Goal: Task Accomplishment & Management: Manage account settings

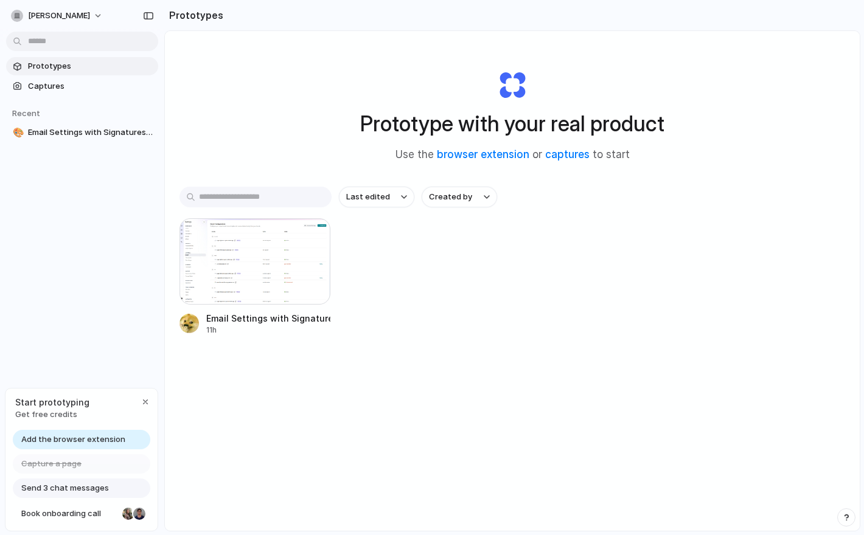
click at [74, 432] on link "Add the browser extension" at bounding box center [81, 439] width 137 height 19
click at [60, 7] on button "sebin-ignatious" at bounding box center [57, 15] width 103 height 19
click at [64, 39] on li "Settings" at bounding box center [59, 42] width 101 height 19
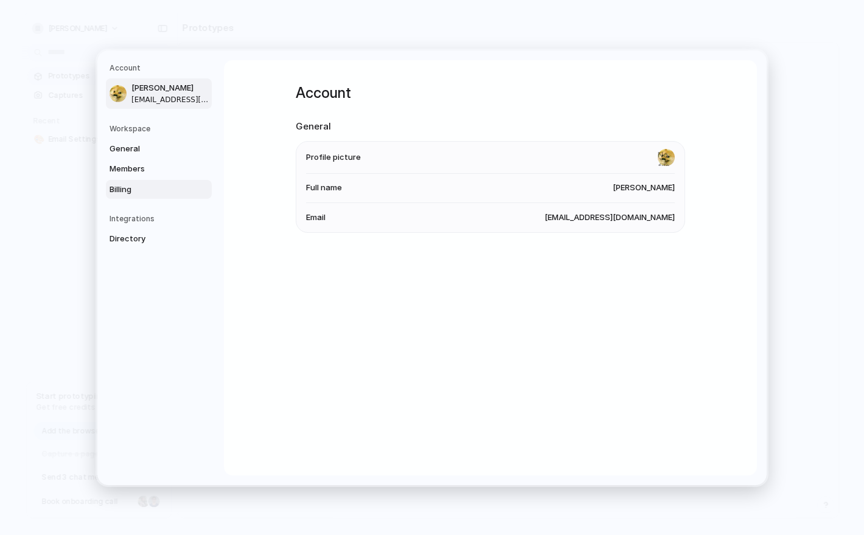
click at [145, 192] on span "Billing" at bounding box center [149, 189] width 78 height 12
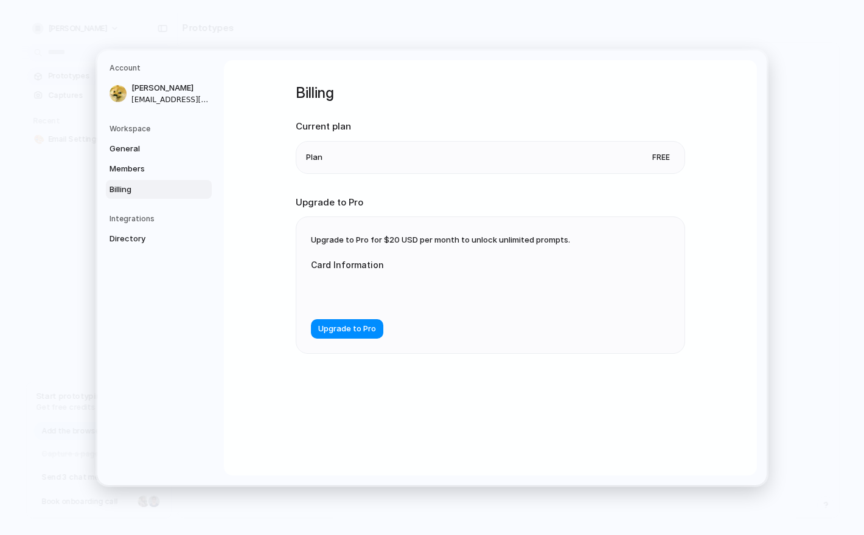
click at [664, 154] on span "Free" at bounding box center [660, 157] width 27 height 12
click at [121, 242] on span "Directory" at bounding box center [149, 239] width 78 height 12
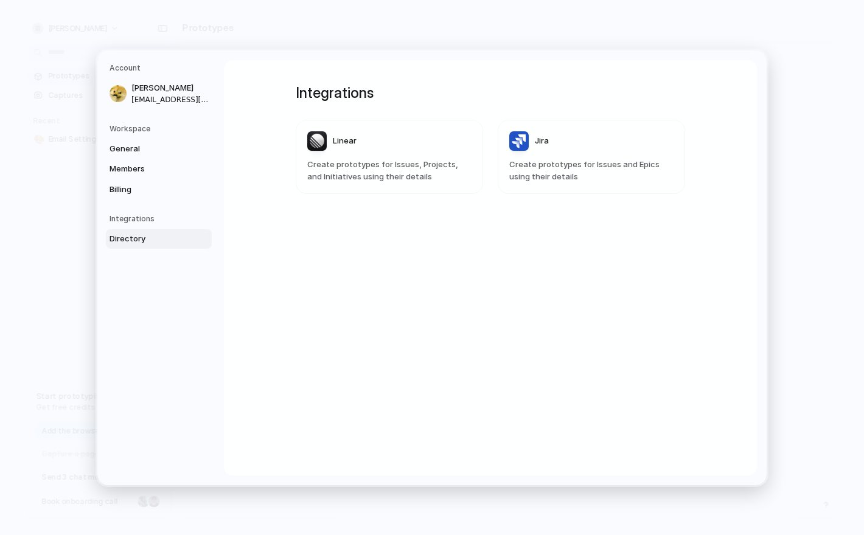
click at [565, 156] on article "Jira Create prototypes for Issues and Epics using their details" at bounding box center [591, 157] width 187 height 74
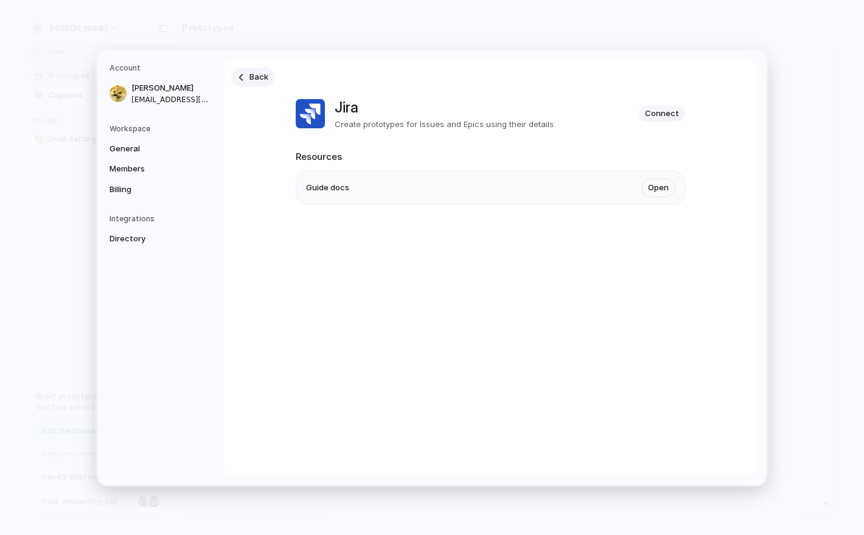
click at [243, 81] on link "Back" at bounding box center [252, 77] width 43 height 19
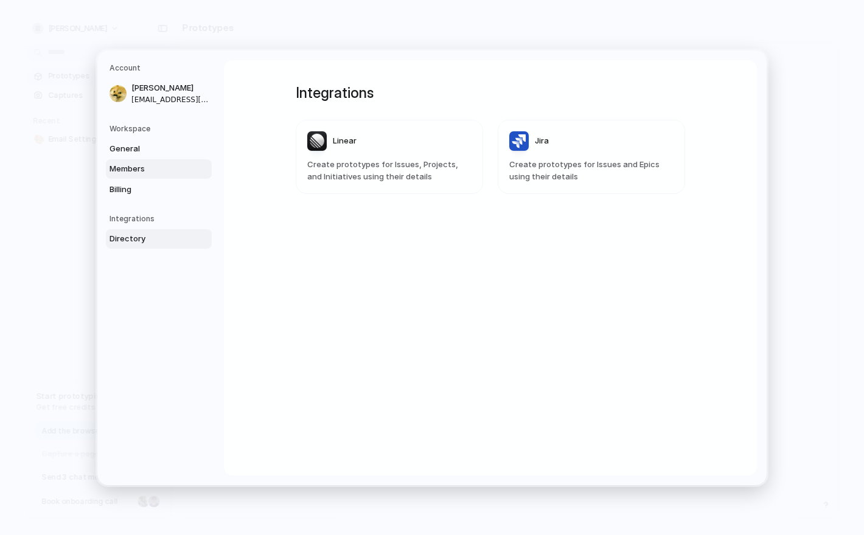
click at [165, 172] on span "Members" at bounding box center [149, 169] width 78 height 12
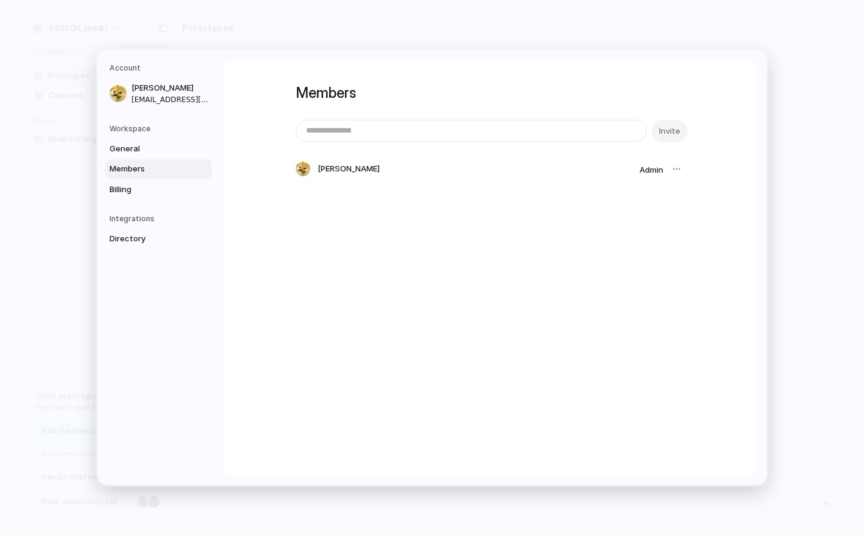
click at [164, 158] on div "General Members Billing" at bounding box center [161, 169] width 102 height 60
click at [162, 155] on link "General" at bounding box center [159, 148] width 106 height 19
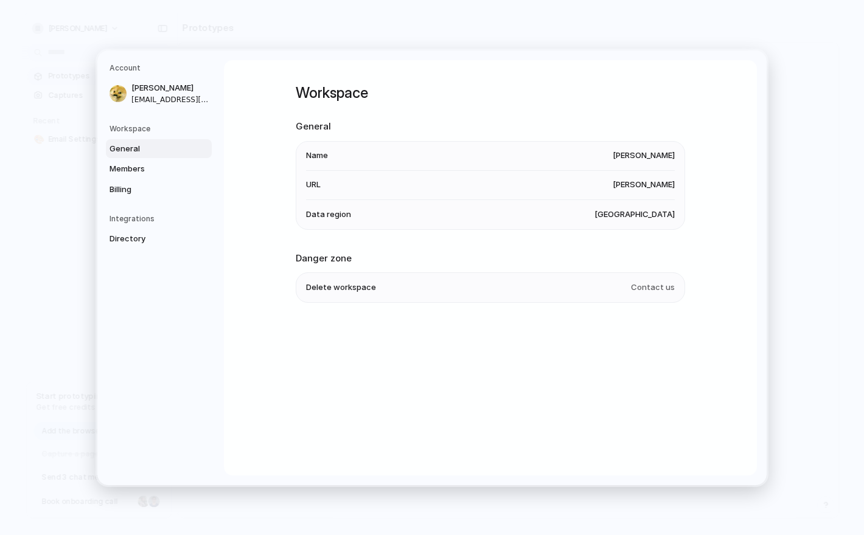
click at [141, 133] on h5 "Workspace" at bounding box center [161, 128] width 102 height 11
click at [141, 122] on nav "Account Sebin Ignatious sebinignatious@gmail.com Workspace General Members Bill…" at bounding box center [160, 267] width 127 height 435
click at [137, 131] on h5 "Workspace" at bounding box center [161, 128] width 102 height 11
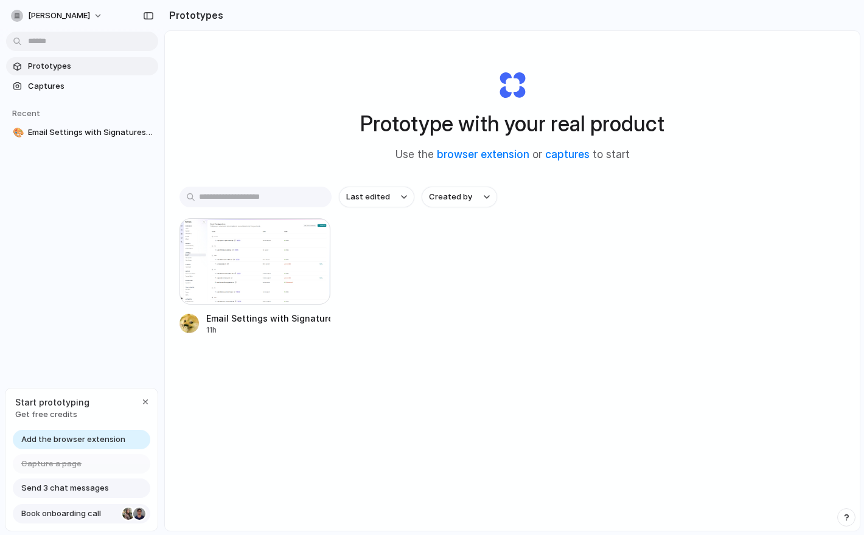
click at [141, 520] on div at bounding box center [139, 514] width 15 height 15
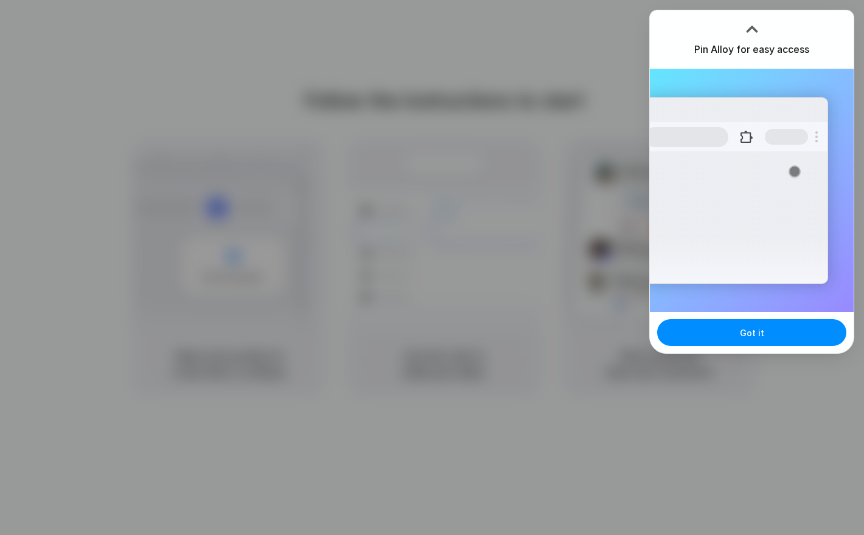
click at [751, 26] on div at bounding box center [752, 29] width 18 height 18
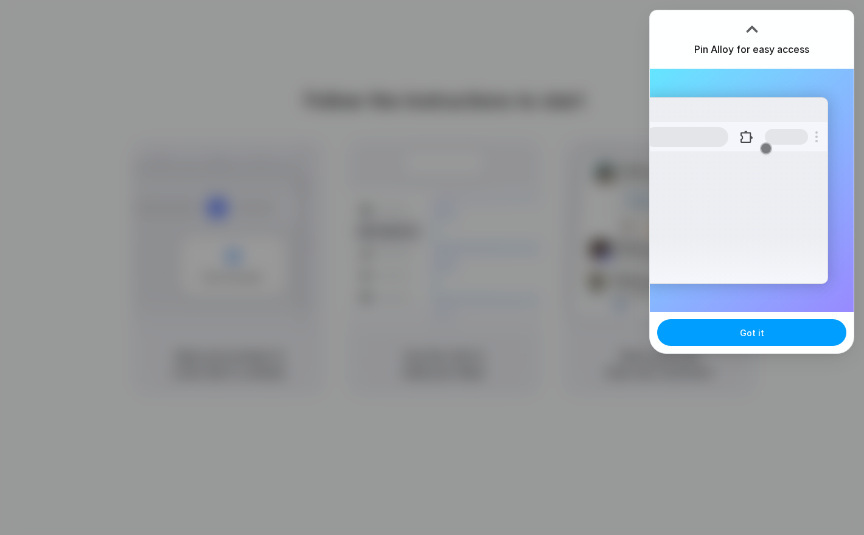
click at [755, 343] on button "Got it" at bounding box center [751, 332] width 189 height 27
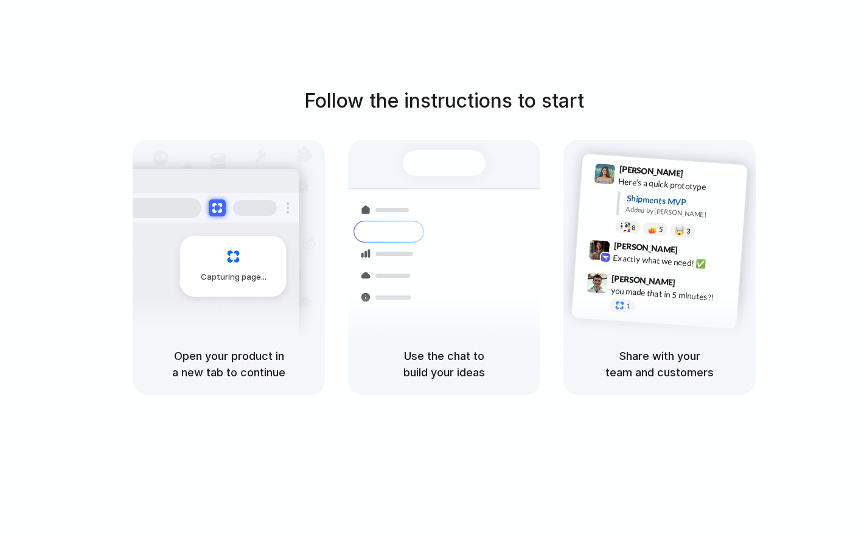
click at [681, 293] on div "you made that in 5 minutes?!" at bounding box center [671, 294] width 122 height 21
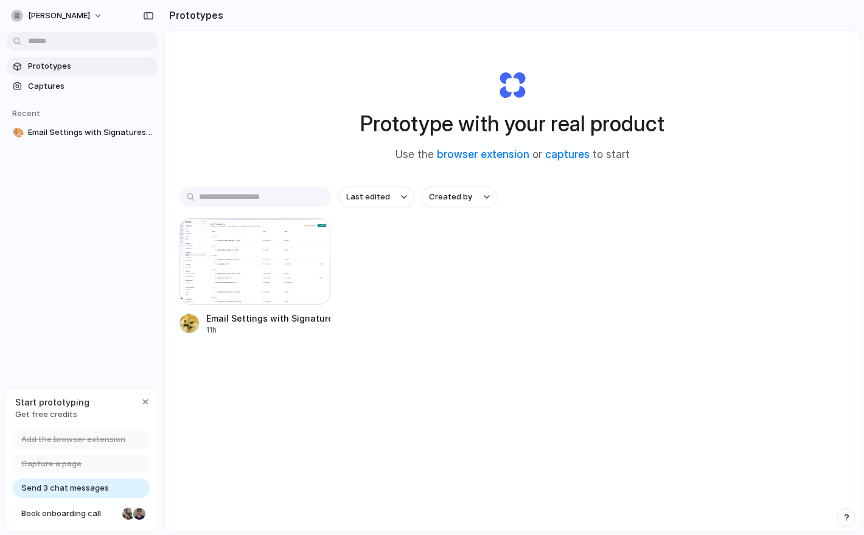
click at [73, 492] on span "Send 3 chat messages" at bounding box center [65, 488] width 88 height 12
click at [77, 486] on span "Send 3 chat messages" at bounding box center [65, 488] width 88 height 12
click at [383, 197] on span "Last edited" at bounding box center [368, 197] width 44 height 12
click at [464, 204] on div "Last edited Last created Alphabetical" at bounding box center [432, 267] width 864 height 535
click at [464, 204] on button "Created by" at bounding box center [459, 197] width 75 height 21
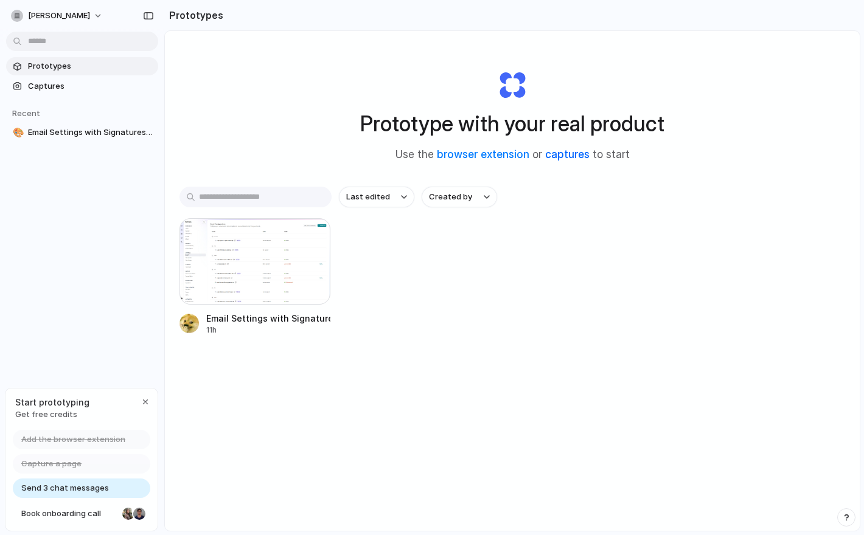
click at [565, 155] on link "captures" at bounding box center [567, 154] width 44 height 12
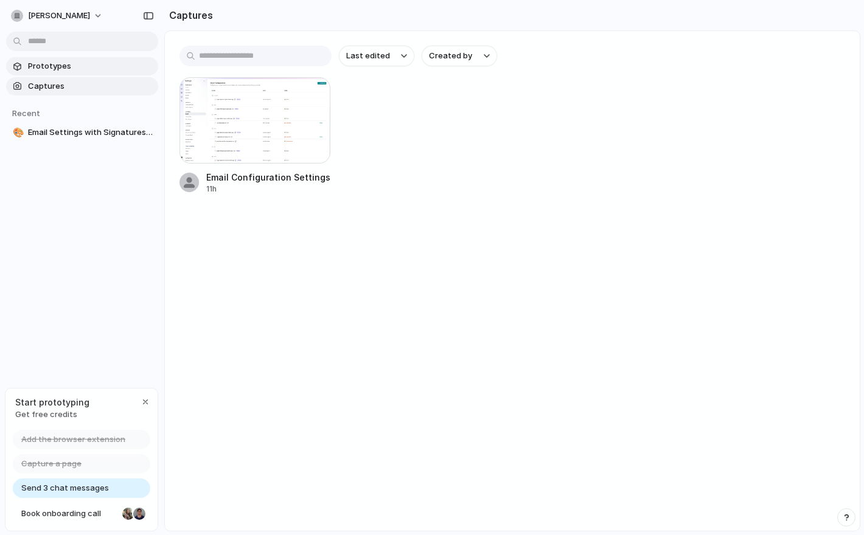
click at [86, 61] on span "Prototypes" at bounding box center [90, 66] width 125 height 12
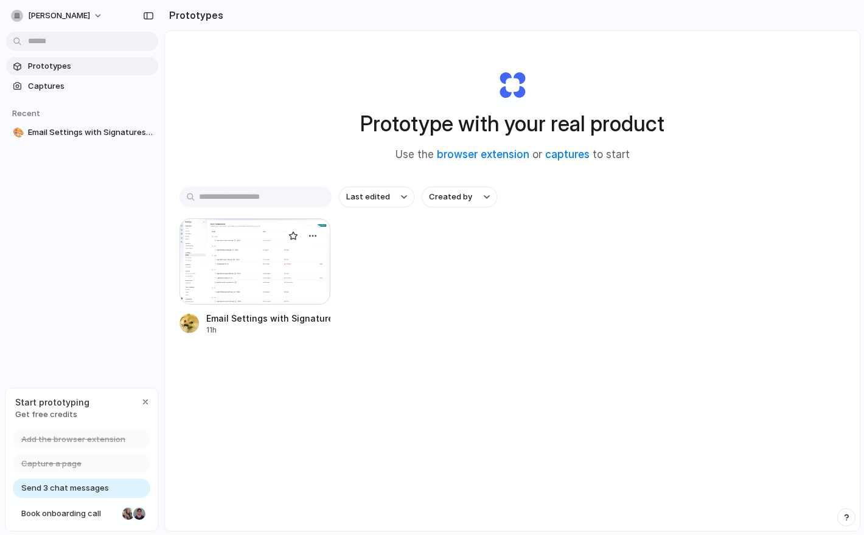
click at [260, 249] on div at bounding box center [254, 261] width 151 height 86
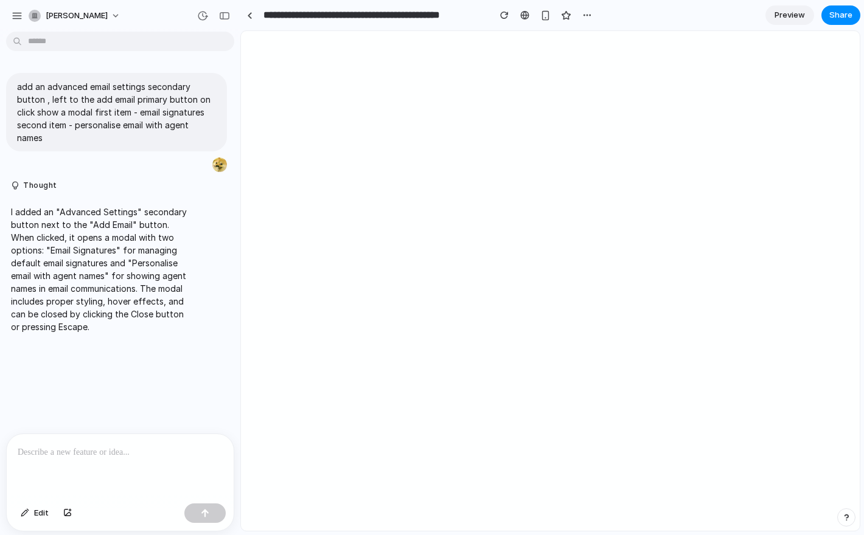
drag, startPoint x: 273, startPoint y: 251, endPoint x: 240, endPoint y: 249, distance: 32.9
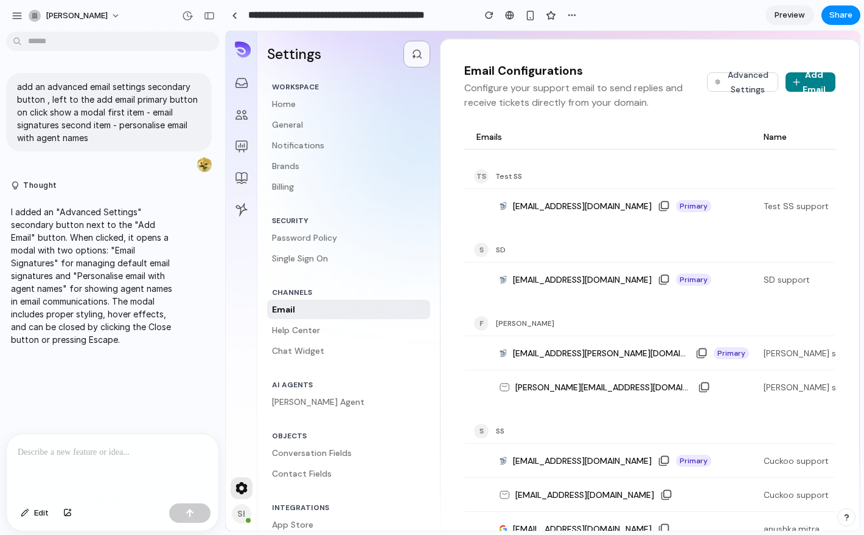
drag, startPoint x: 238, startPoint y: 254, endPoint x: 225, endPoint y: 250, distance: 14.0
click at [788, 19] on span "Preview" at bounding box center [789, 15] width 30 height 12
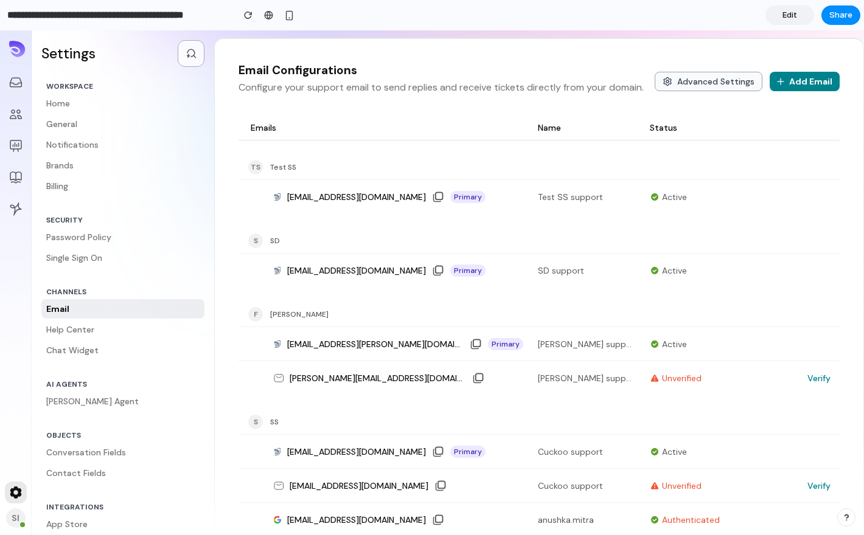
click at [721, 80] on button "Advanced Settings" at bounding box center [709, 81] width 108 height 19
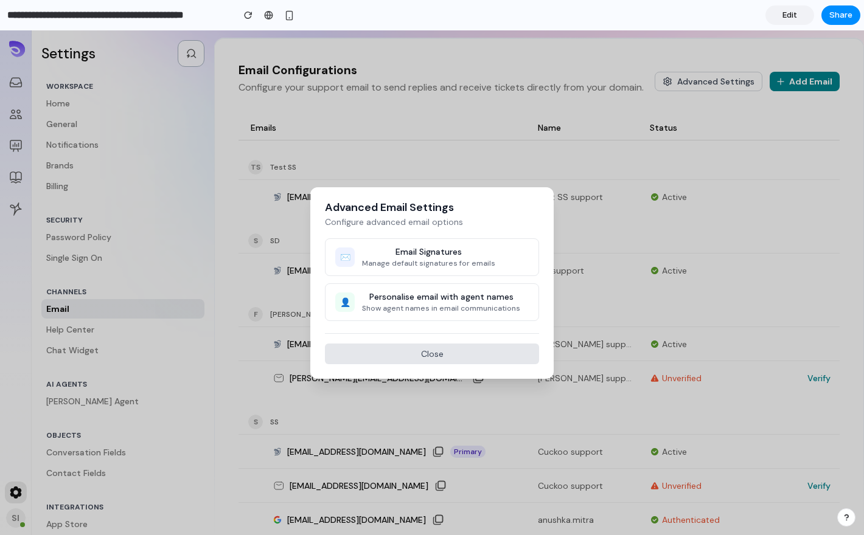
click at [435, 353] on button "Close" at bounding box center [432, 354] width 214 height 21
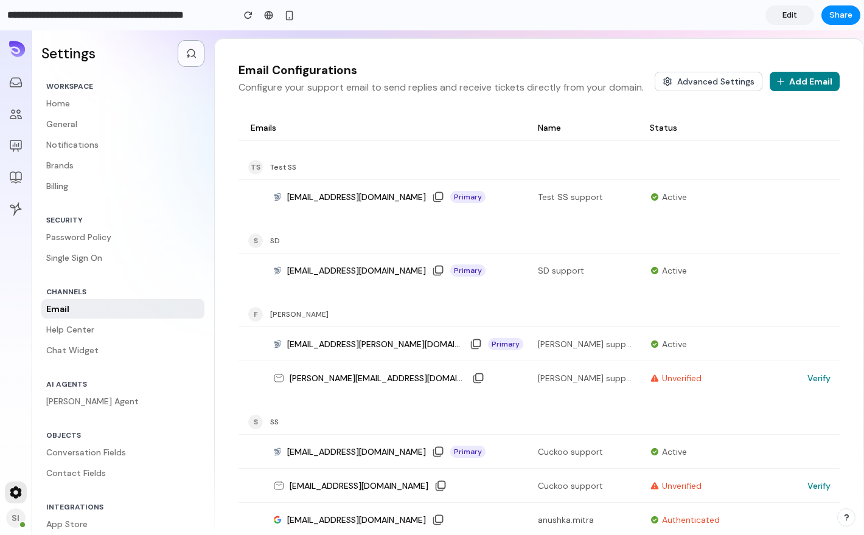
click at [697, 92] on div "Advanced Settings Add Email" at bounding box center [747, 81] width 185 height 39
click at [717, 81] on button "Advanced Settings" at bounding box center [709, 81] width 108 height 19
click at [843, 11] on span "Share" at bounding box center [840, 15] width 23 height 12
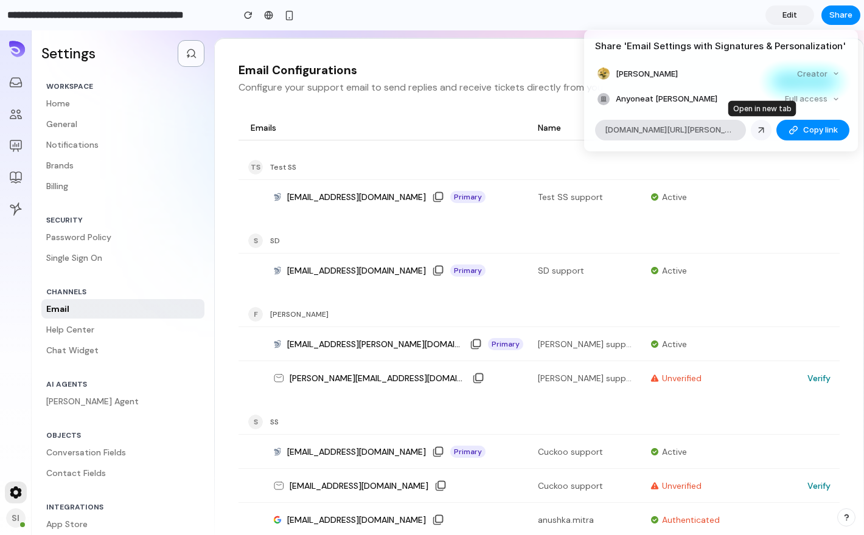
click at [763, 129] on div at bounding box center [761, 130] width 11 height 11
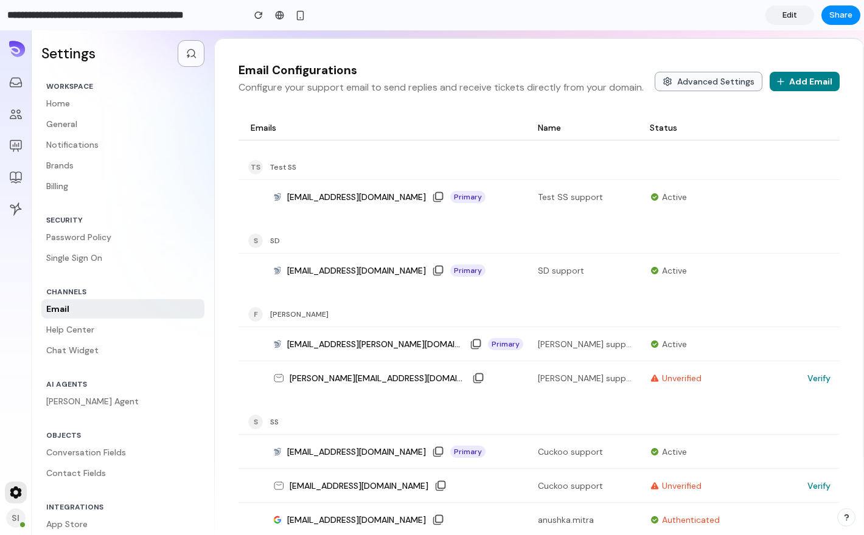
click at [709, 77] on button "Advanced Settings" at bounding box center [709, 81] width 108 height 19
drag, startPoint x: 283, startPoint y: 47, endPoint x: 336, endPoint y: 60, distance: 53.7
